Goal: Task Accomplishment & Management: Manage account settings

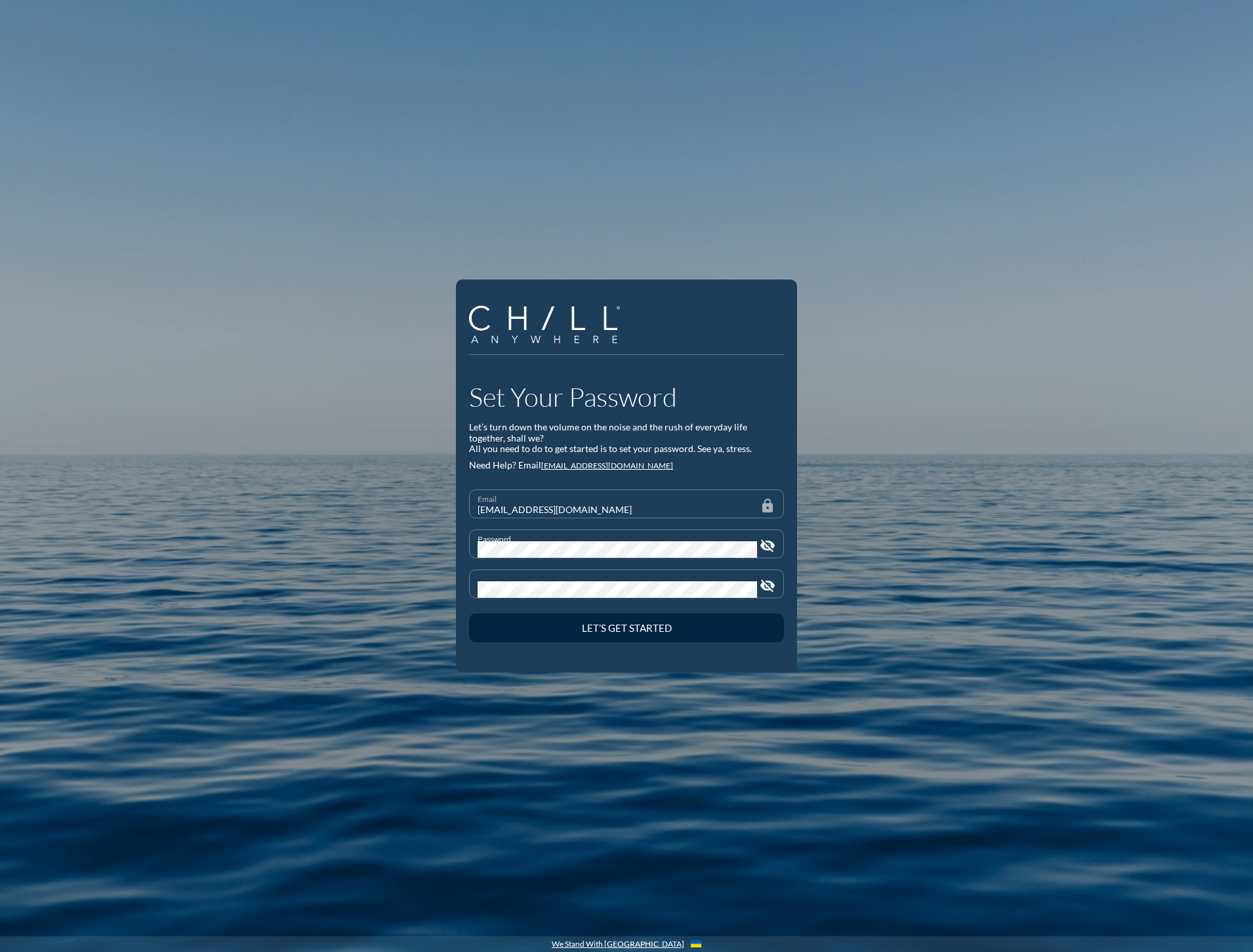
click at [776, 535] on div "Password visibility_off" at bounding box center [626, 544] width 315 height 29
click at [767, 544] on icon "visibility_off" at bounding box center [768, 546] width 16 height 16
click at [770, 583] on icon "visibility_off" at bounding box center [768, 586] width 16 height 16
click at [469, 614] on button "Let’s Get Started" at bounding box center [626, 628] width 315 height 29
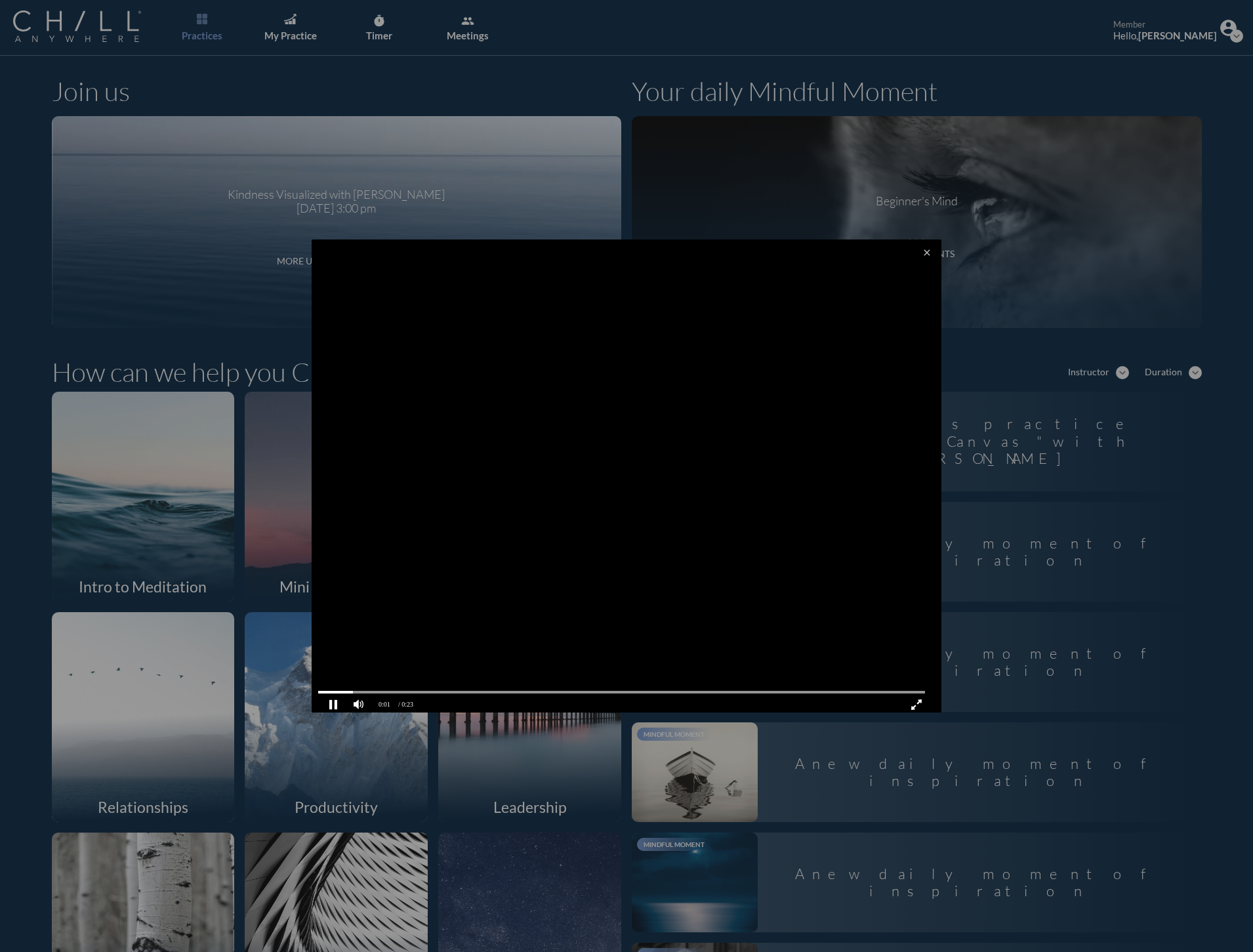
click at [569, 487] on video at bounding box center [626, 477] width 630 height 476
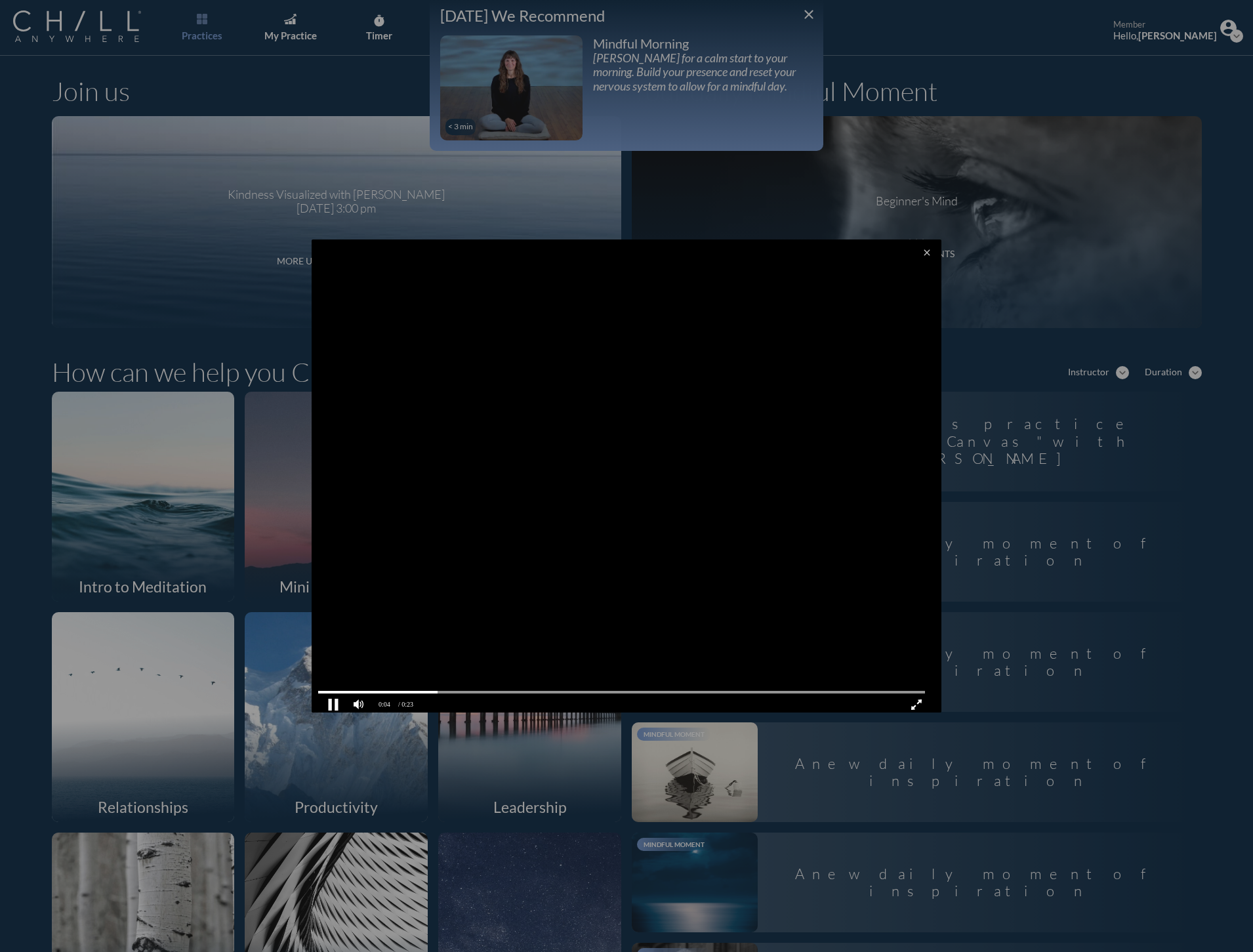
click at [328, 699] on pjsdiv at bounding box center [334, 705] width 23 height 23
click at [909, 258] on video at bounding box center [626, 477] width 630 height 476
click at [922, 255] on icon "close" at bounding box center [927, 253] width 11 height 11
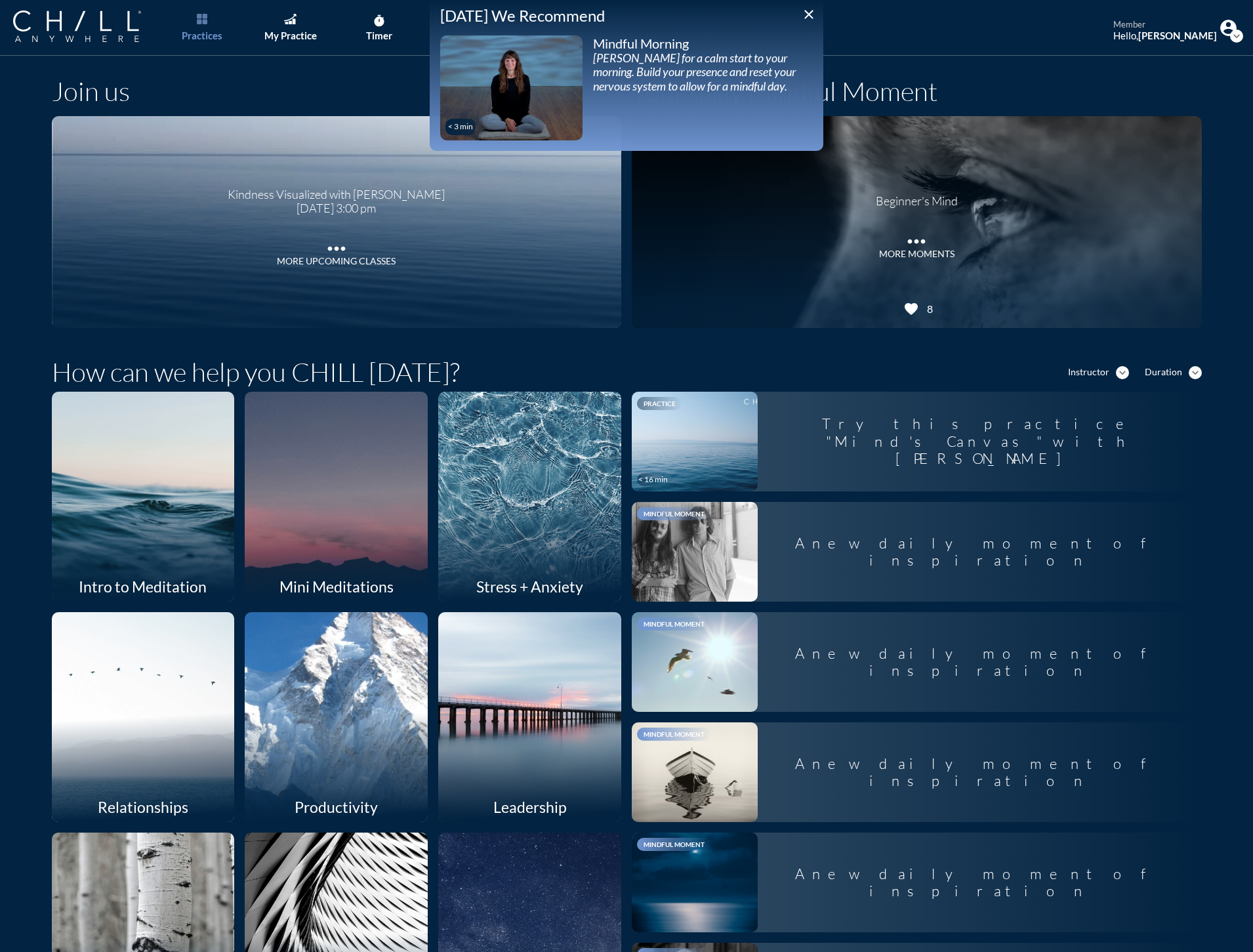
click at [804, 19] on icon "close" at bounding box center [809, 14] width 16 height 16
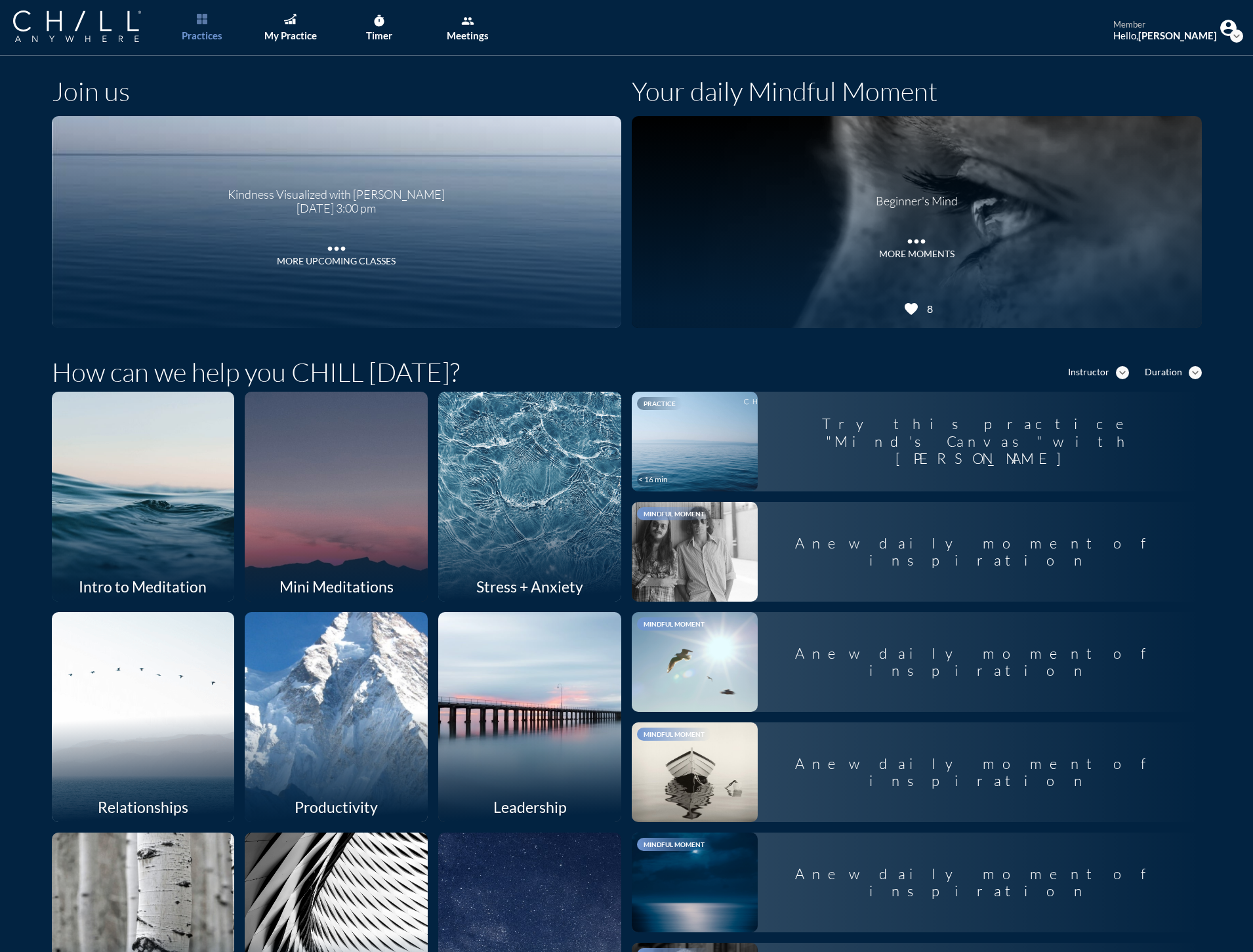
click at [1220, 30] on img at bounding box center [1228, 27] width 17 height 17
click at [1191, 102] on link "Log out" at bounding box center [1196, 110] width 101 height 23
